Goal: Task Accomplishment & Management: Complete application form

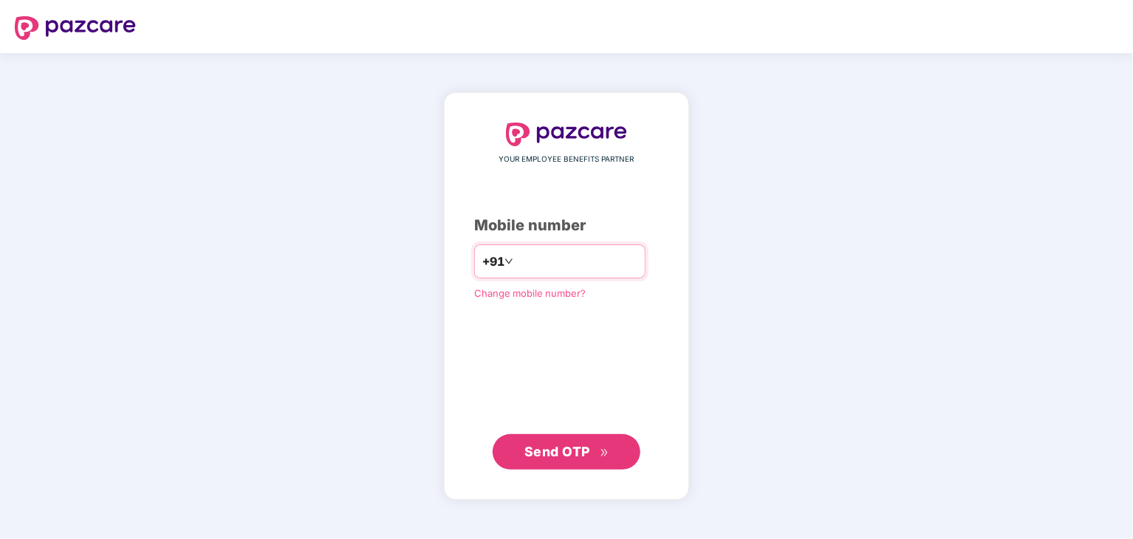
click at [516, 263] on input "number" at bounding box center [576, 262] width 121 height 24
type input "**********"
click at [605, 459] on span "Send OTP" at bounding box center [567, 452] width 85 height 21
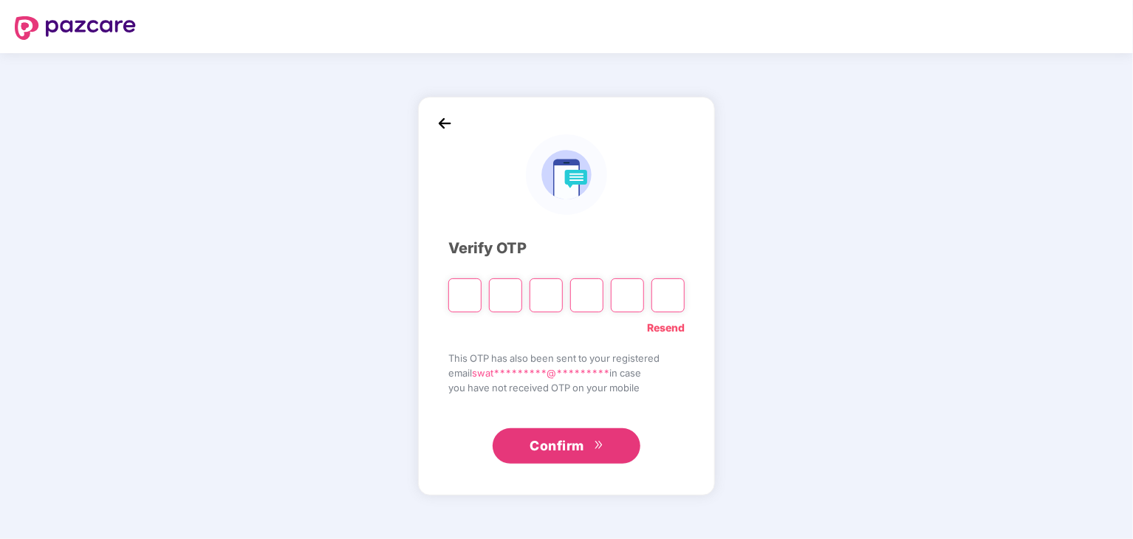
type input "*"
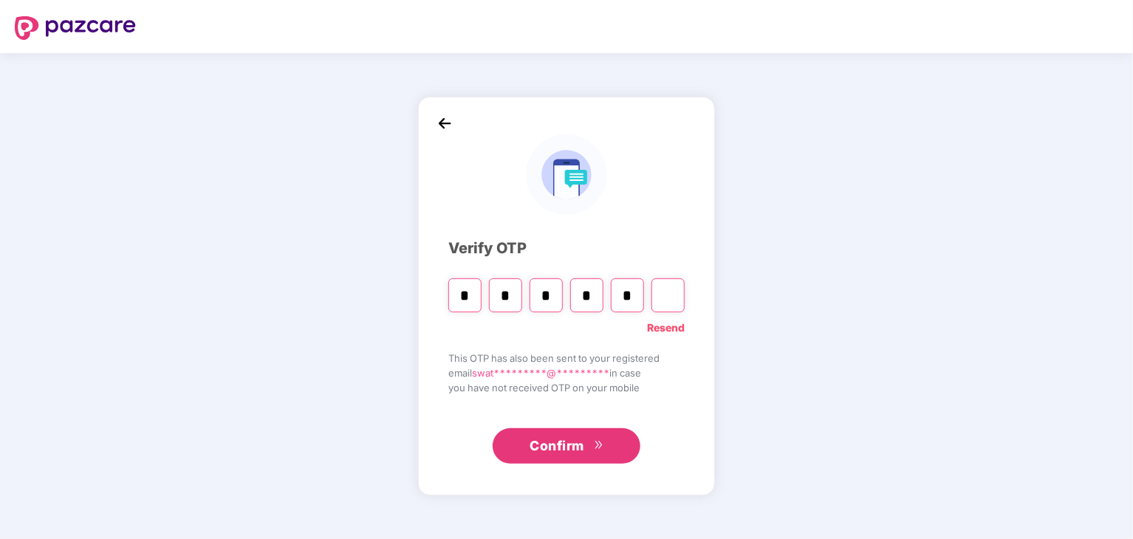
type input "*"
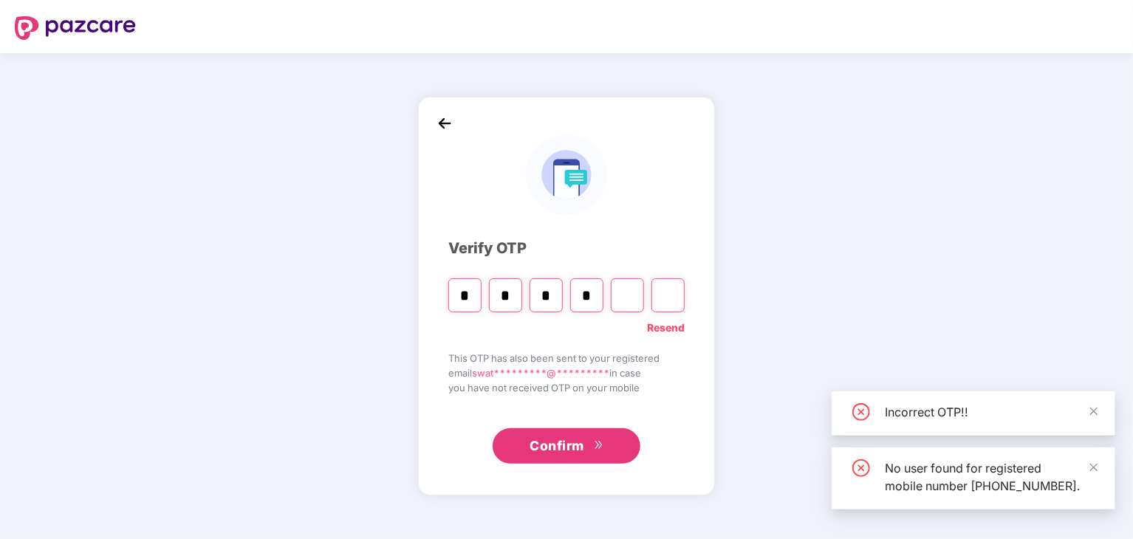
type input "*"
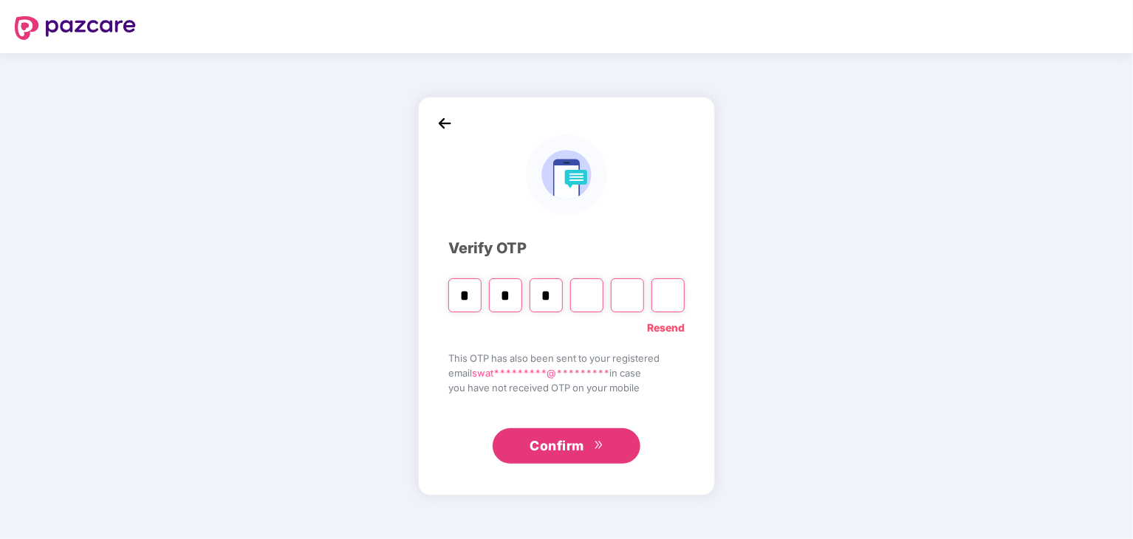
type input "*"
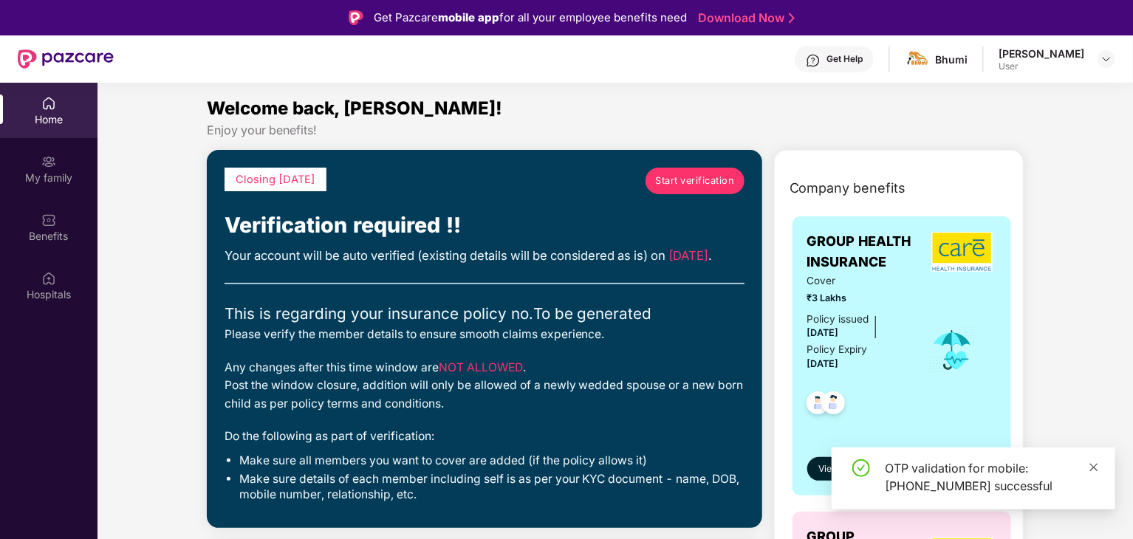
click at [1096, 464] on icon "close" at bounding box center [1094, 467] width 10 height 10
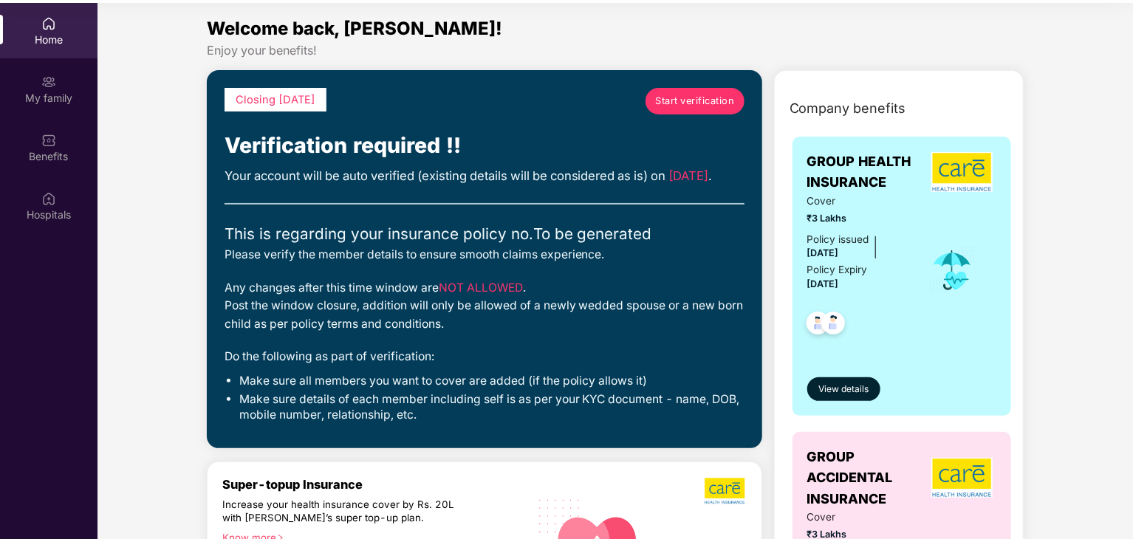
scroll to position [83, 0]
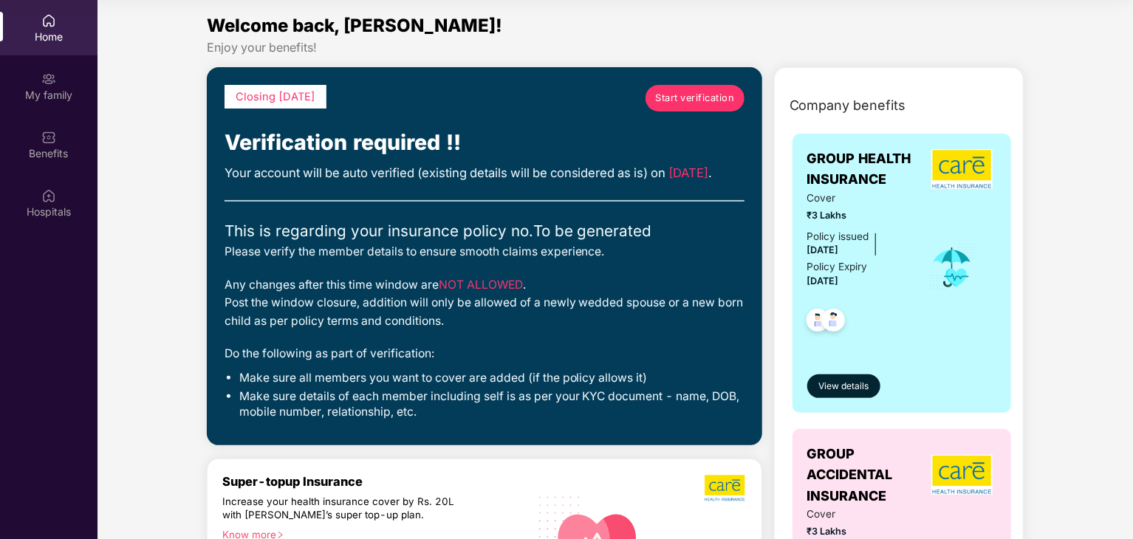
click at [710, 103] on span "Start verification" at bounding box center [694, 98] width 79 height 15
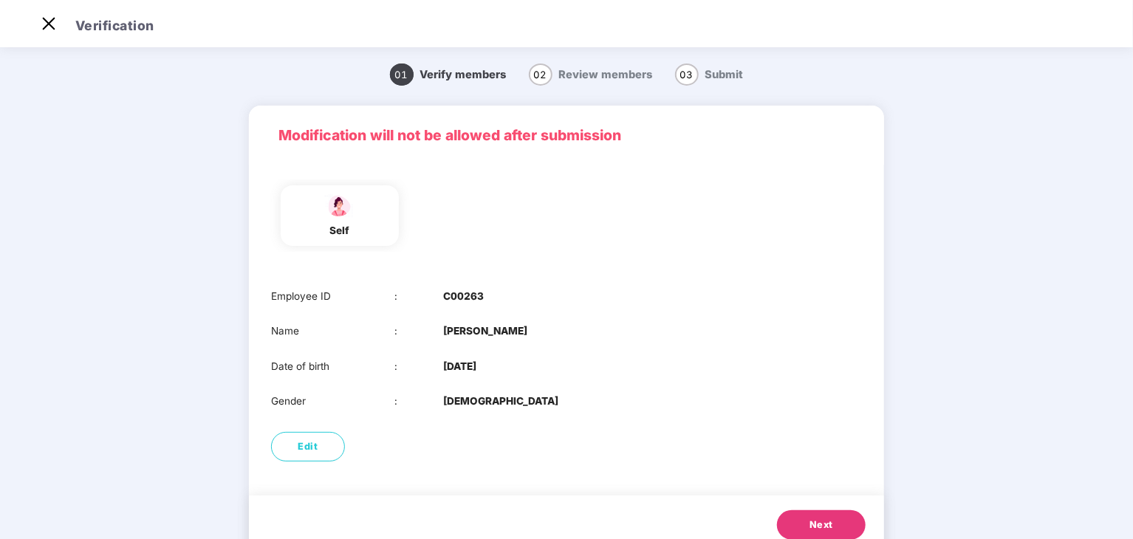
scroll to position [50, 0]
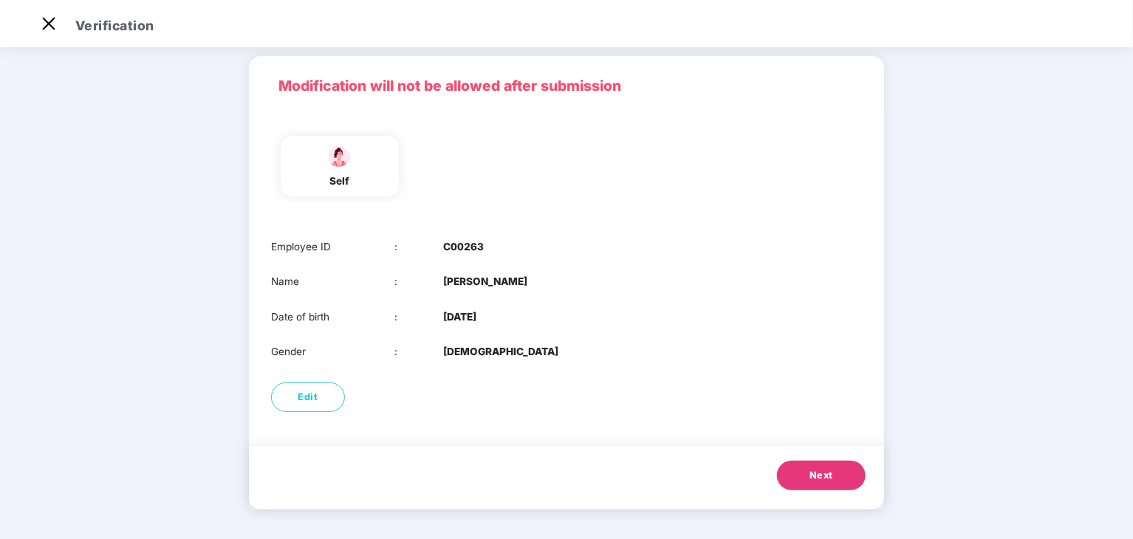
click at [801, 481] on button "Next" at bounding box center [821, 476] width 89 height 30
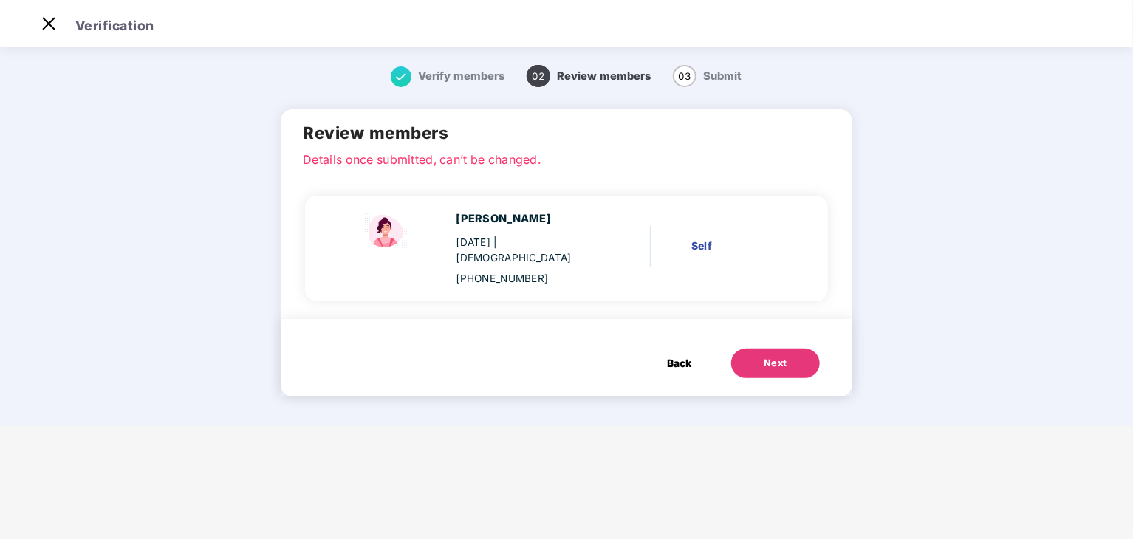
click at [706, 239] on div "Self" at bounding box center [738, 246] width 93 height 16
click at [383, 231] on img at bounding box center [386, 231] width 59 height 41
click at [782, 356] on div "Next" at bounding box center [776, 363] width 24 height 15
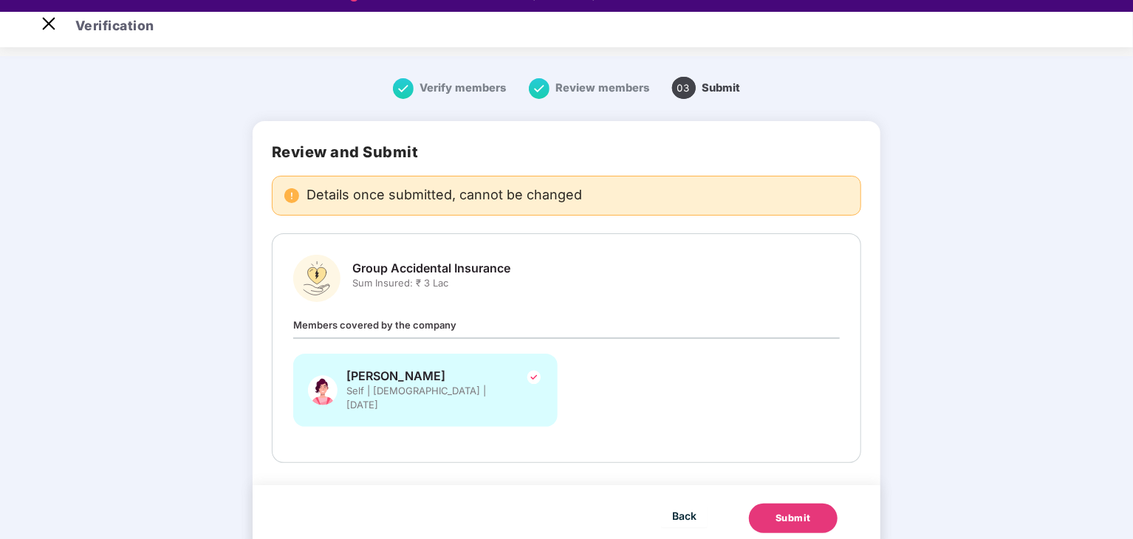
scroll to position [35, 0]
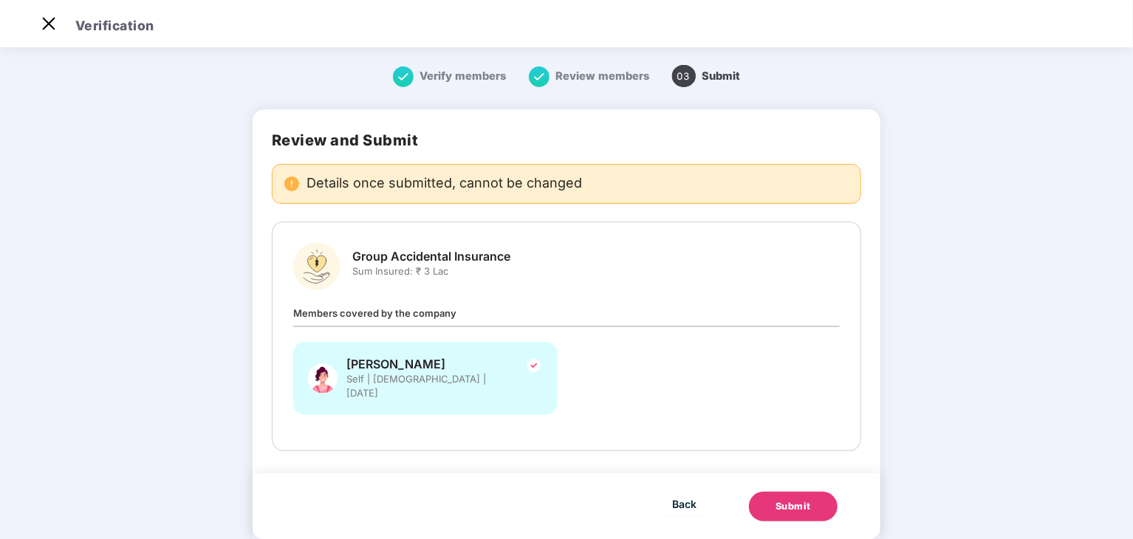
click at [806, 499] on div "Submit" at bounding box center [793, 506] width 35 height 15
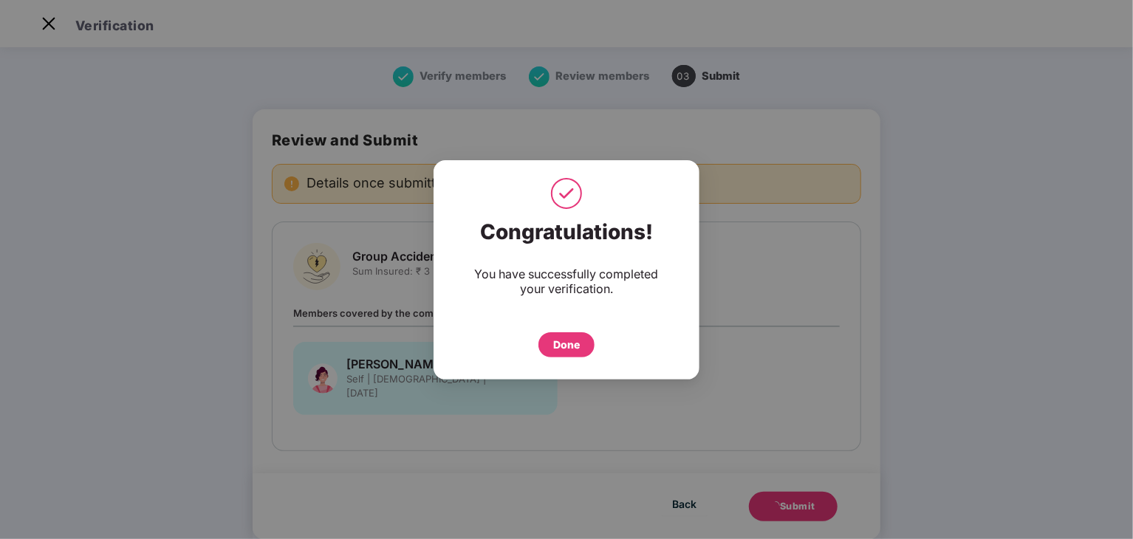
click at [569, 341] on div "Done" at bounding box center [566, 345] width 27 height 16
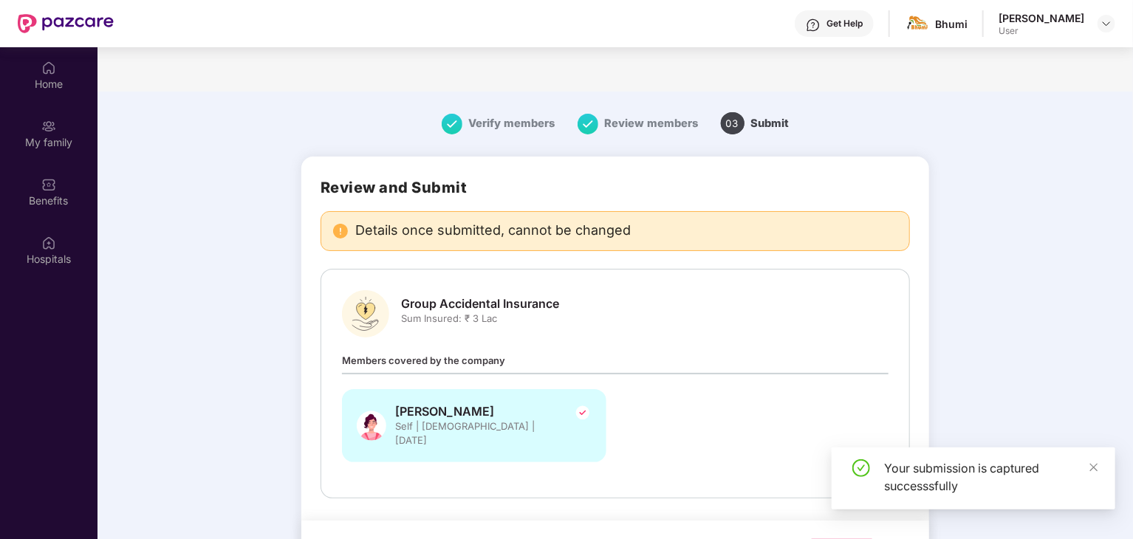
scroll to position [83, 0]
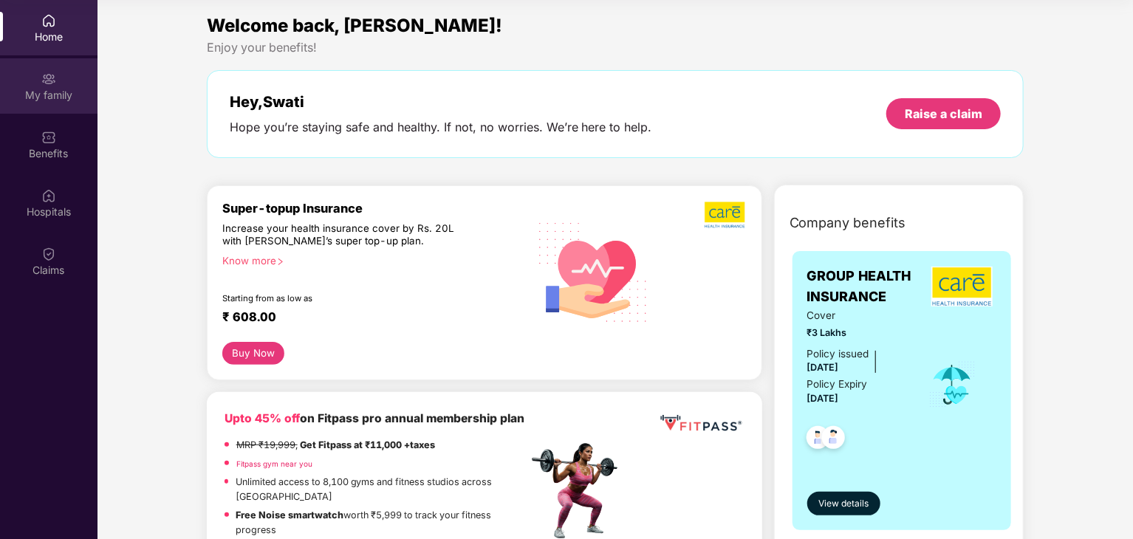
click at [52, 92] on div "My family" at bounding box center [49, 95] width 98 height 15
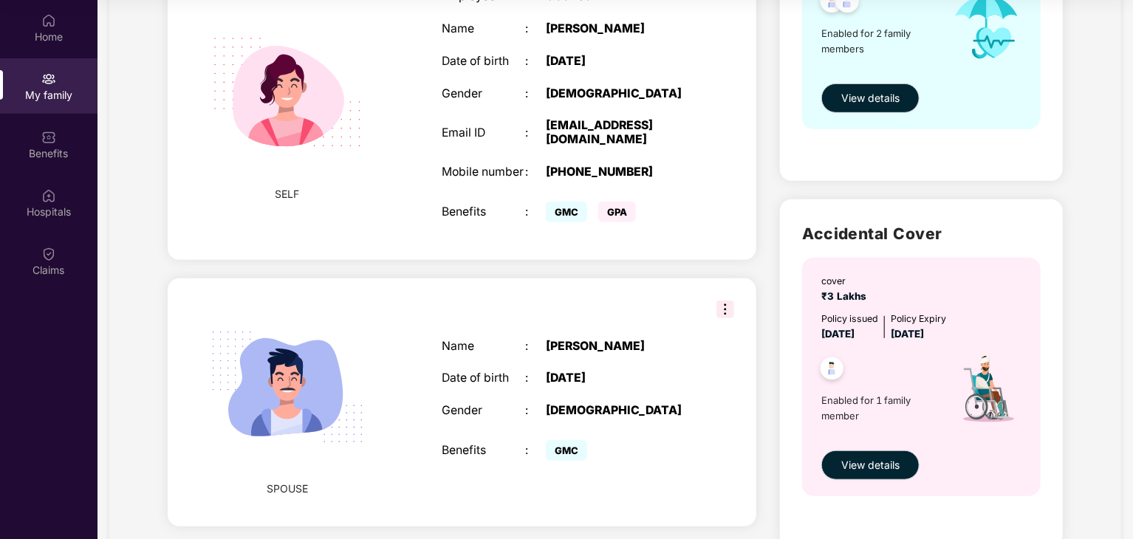
scroll to position [268, 0]
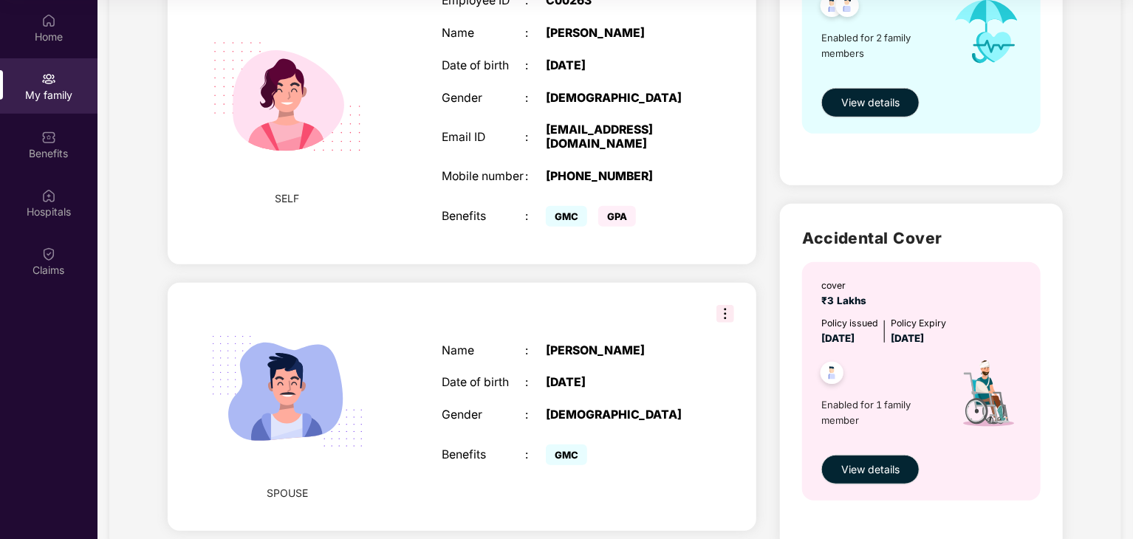
click at [1011, 30] on img at bounding box center [987, 29] width 93 height 100
click at [869, 465] on span "View details" at bounding box center [871, 470] width 58 height 16
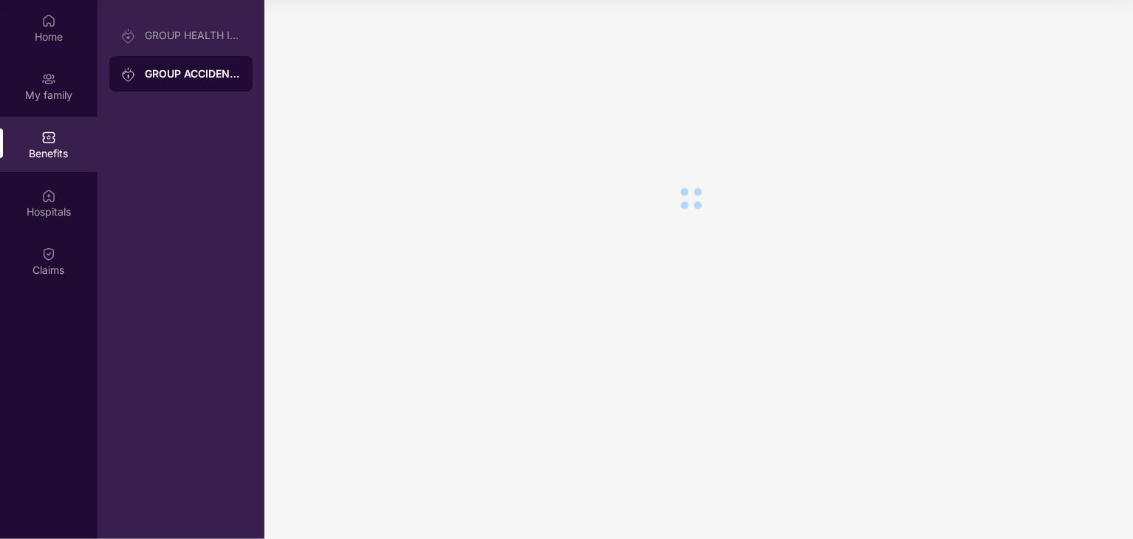
scroll to position [0, 0]
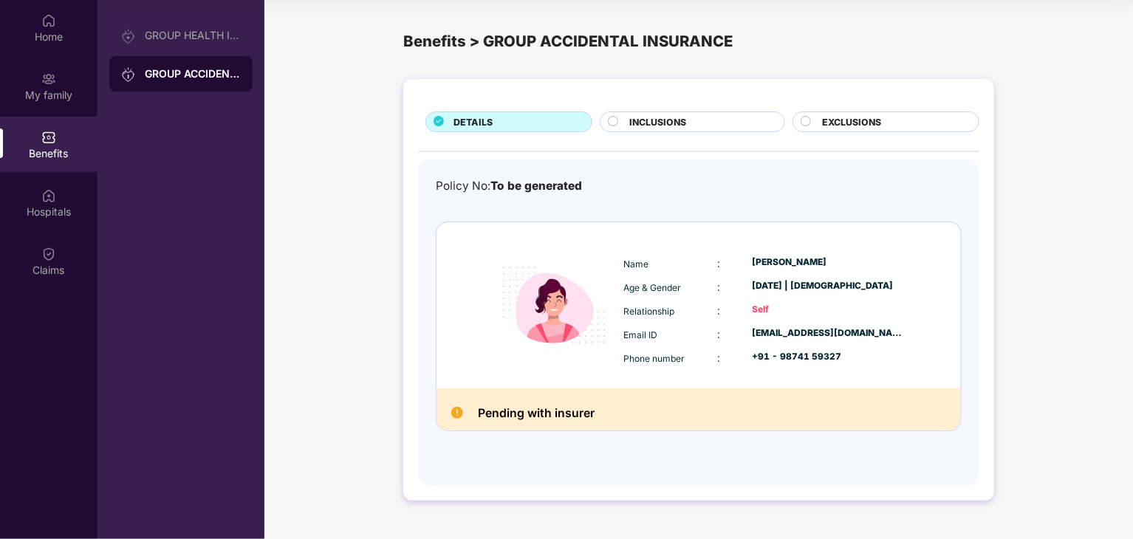
click at [680, 125] on span "INCLUSIONS" at bounding box center [657, 122] width 57 height 14
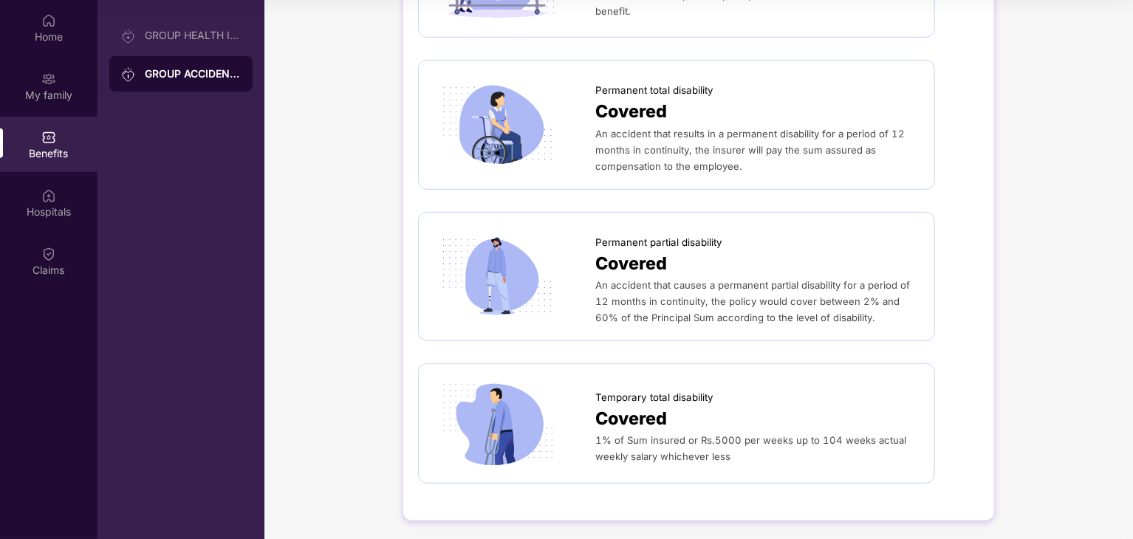
scroll to position [245, 0]
